Goal: Check status: Check status

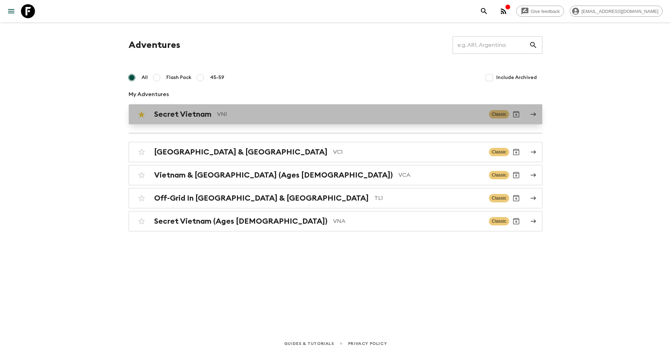
click at [196, 113] on h2 "Secret Vietnam" at bounding box center [182, 114] width 57 height 9
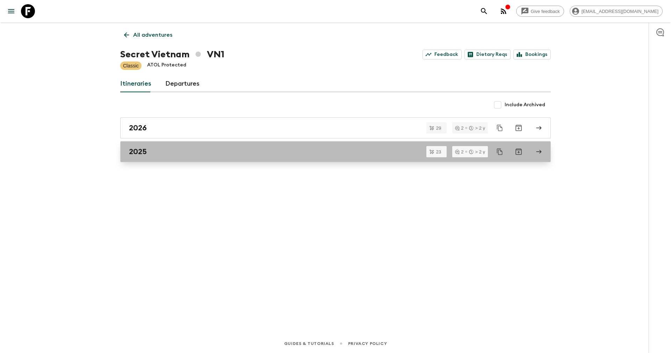
click at [157, 152] on div "2025" at bounding box center [329, 151] width 400 height 9
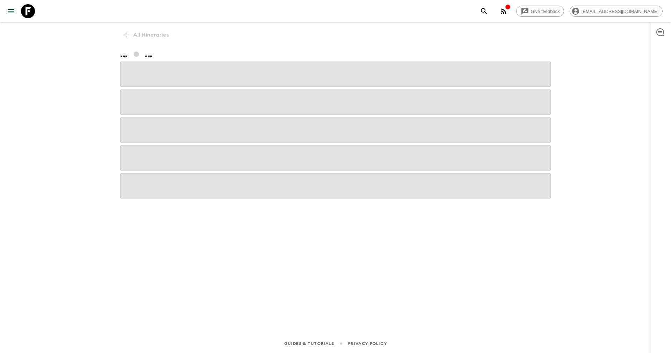
click at [157, 152] on span at bounding box center [335, 157] width 431 height 25
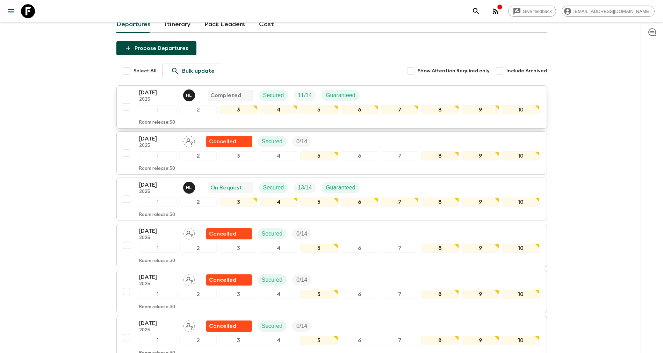
scroll to position [51, 0]
click at [160, 183] on p "[DATE]" at bounding box center [158, 184] width 38 height 8
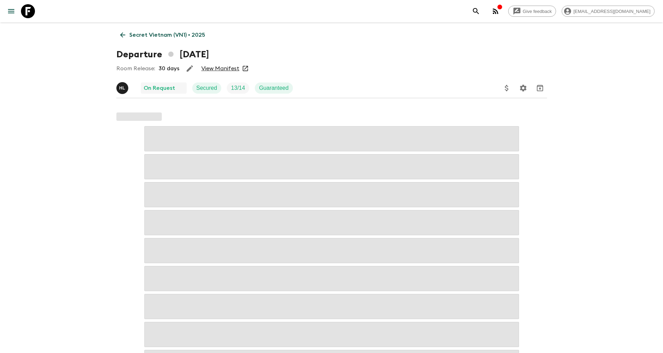
click at [215, 67] on link "View Manifest" at bounding box center [220, 68] width 38 height 7
